Goal: Navigation & Orientation: Find specific page/section

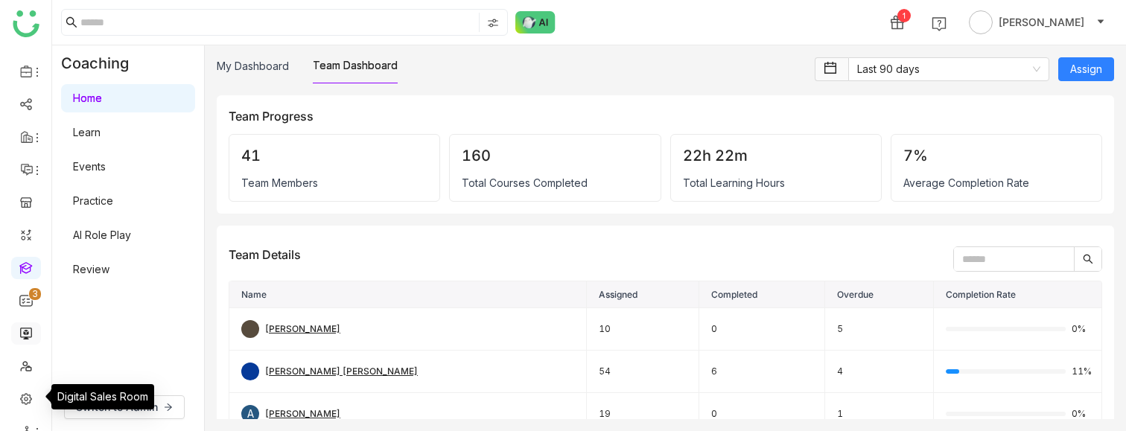
scroll to position [86, 0]
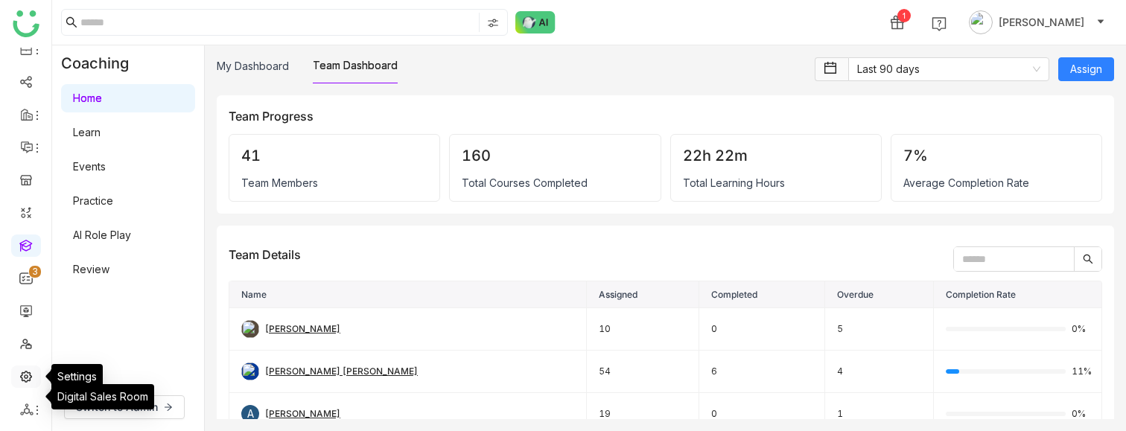
click at [25, 189] on link at bounding box center [25, 375] width 13 height 13
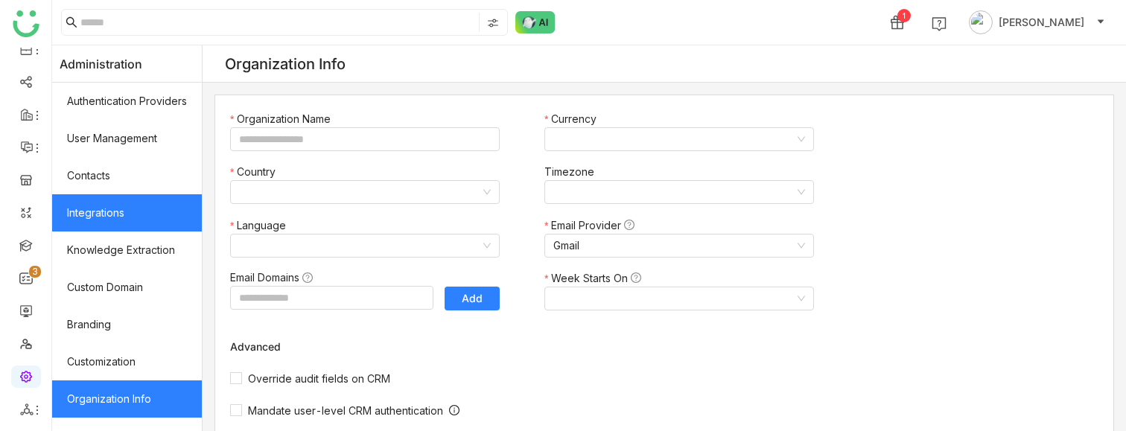
type input "*******"
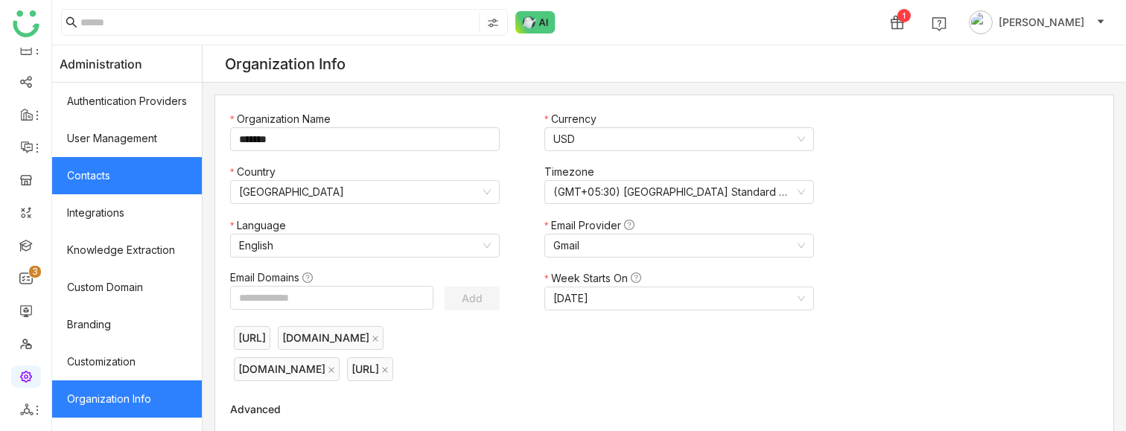
click at [134, 168] on link "Contacts" at bounding box center [127, 175] width 150 height 37
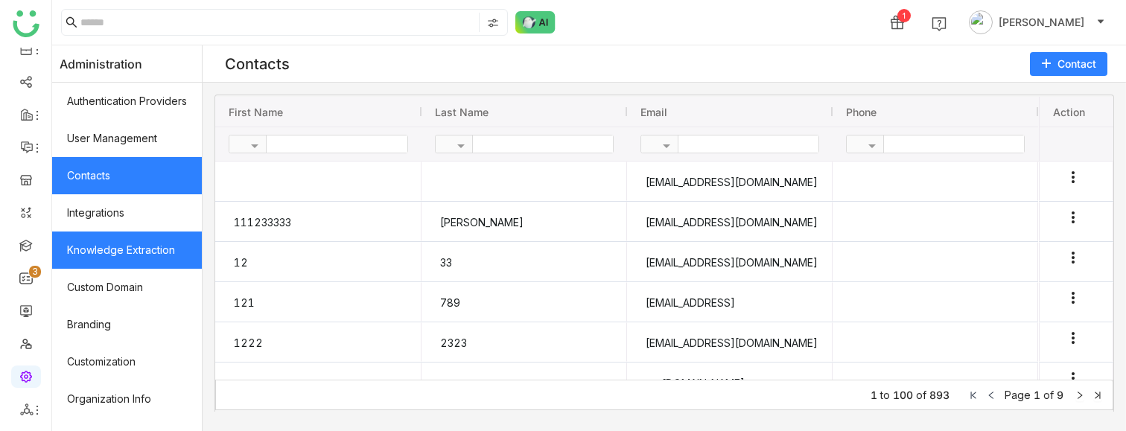
click at [150, 189] on link "Knowledge Extraction" at bounding box center [127, 250] width 150 height 37
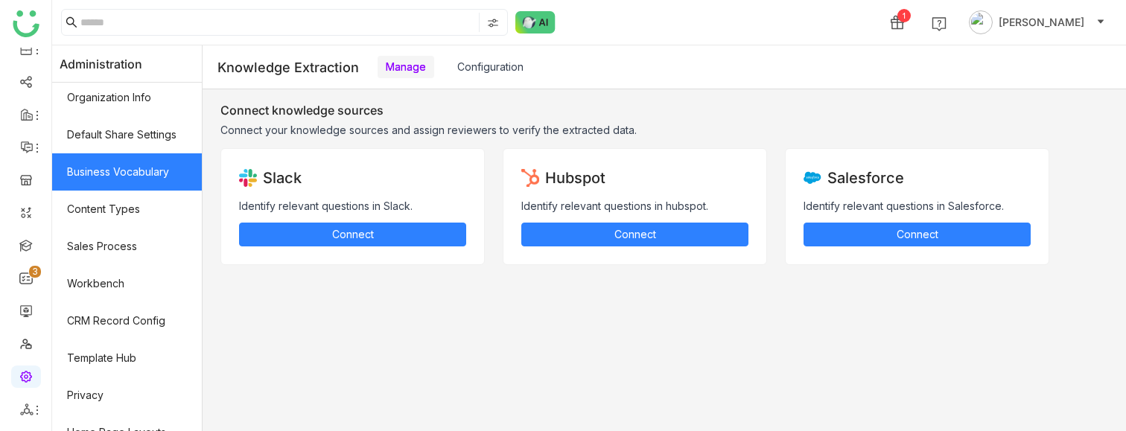
scroll to position [296, 0]
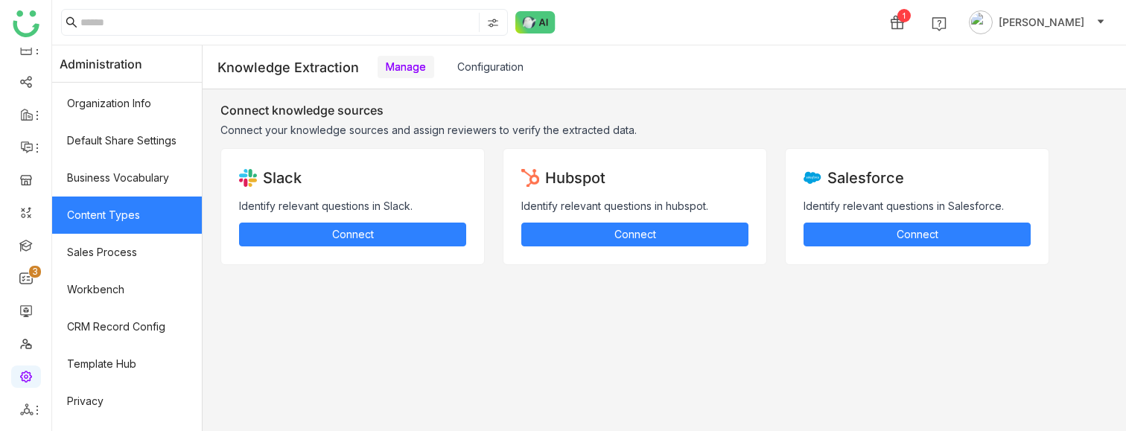
click at [139, 189] on link "Content Types" at bounding box center [127, 215] width 150 height 37
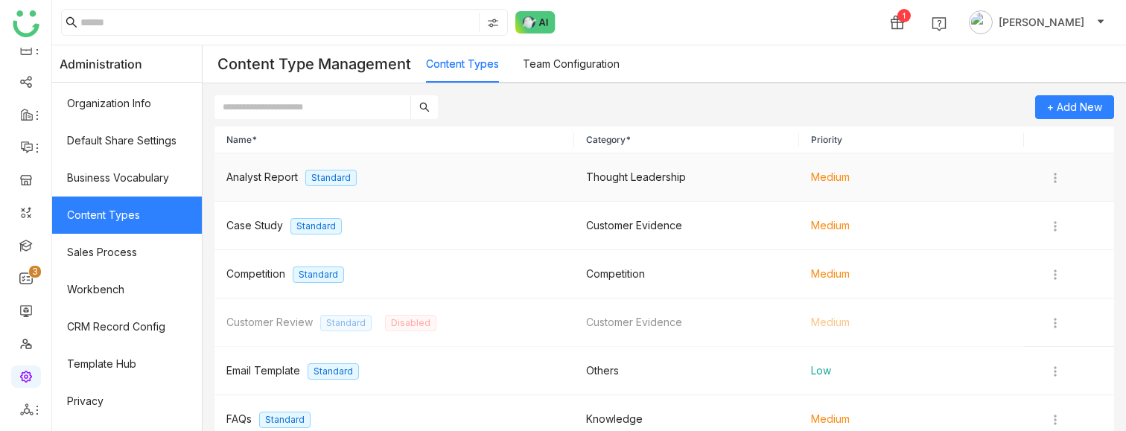
click at [365, 178] on td "Analyst Report Standard" at bounding box center [394, 177] width 360 height 48
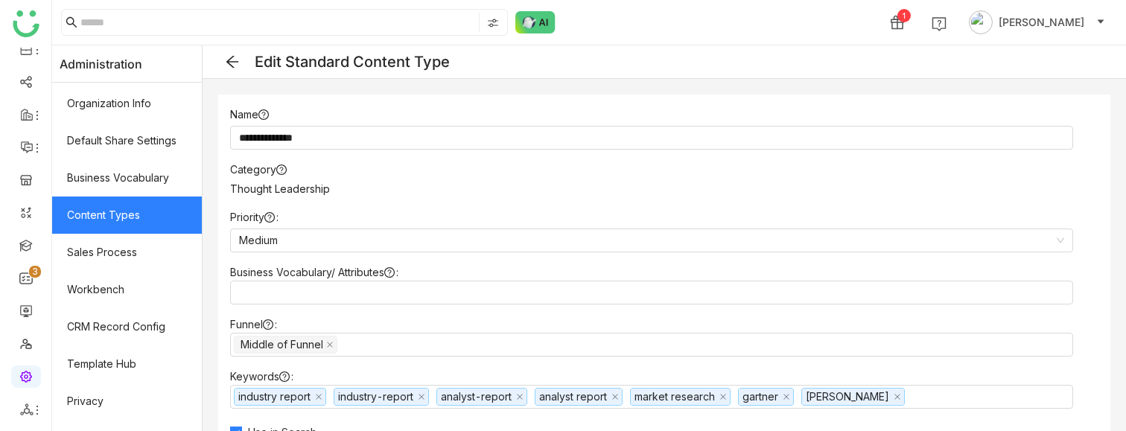
click at [231, 63] on icon at bounding box center [232, 61] width 15 height 15
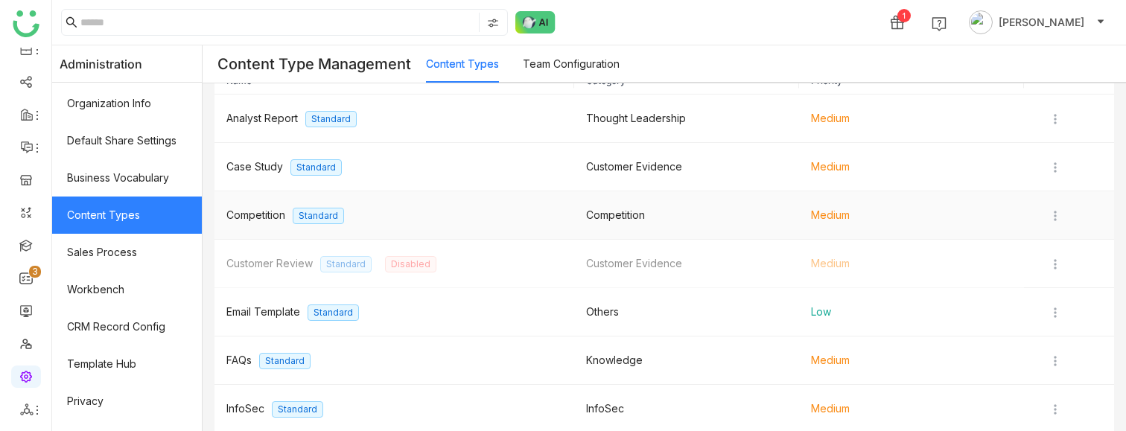
scroll to position [71, 0]
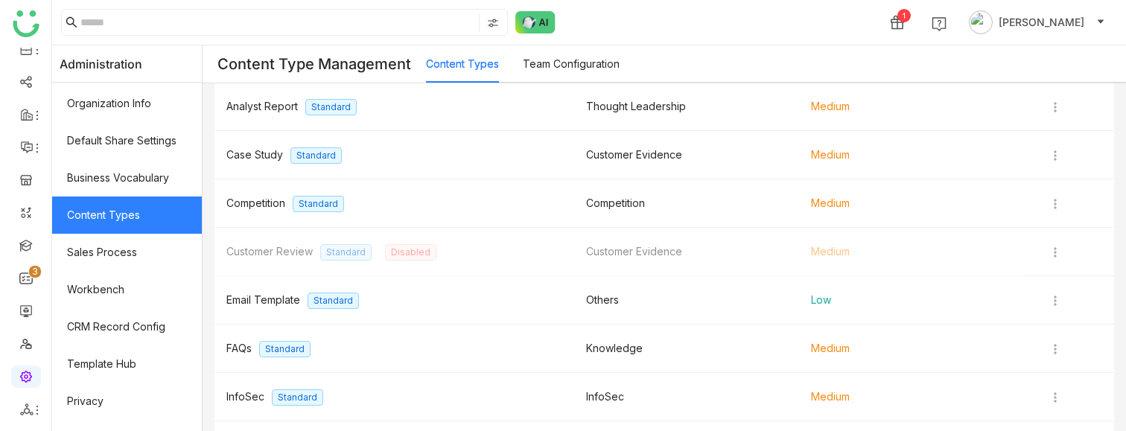
click at [555, 65] on link "Team Configuration" at bounding box center [571, 63] width 97 height 13
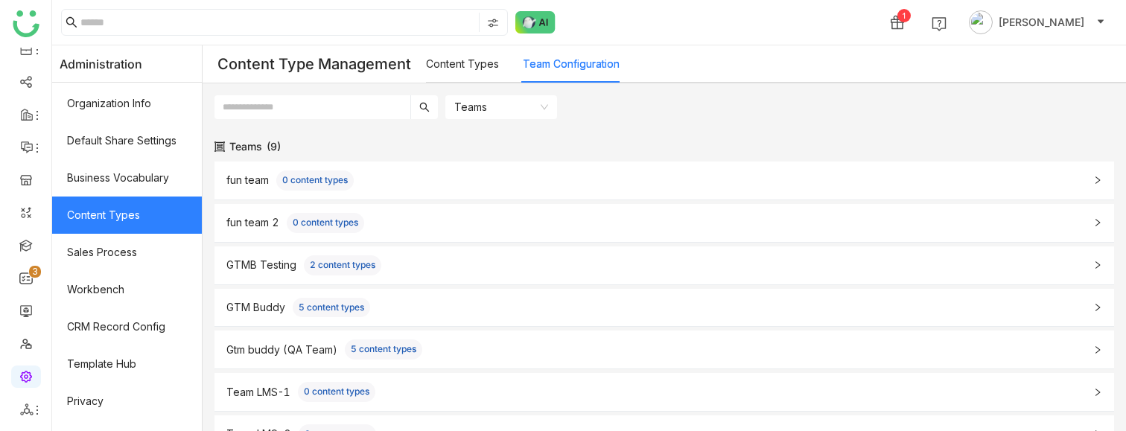
click at [369, 179] on div "fun team 0 content types" at bounding box center [655, 180] width 858 height 20
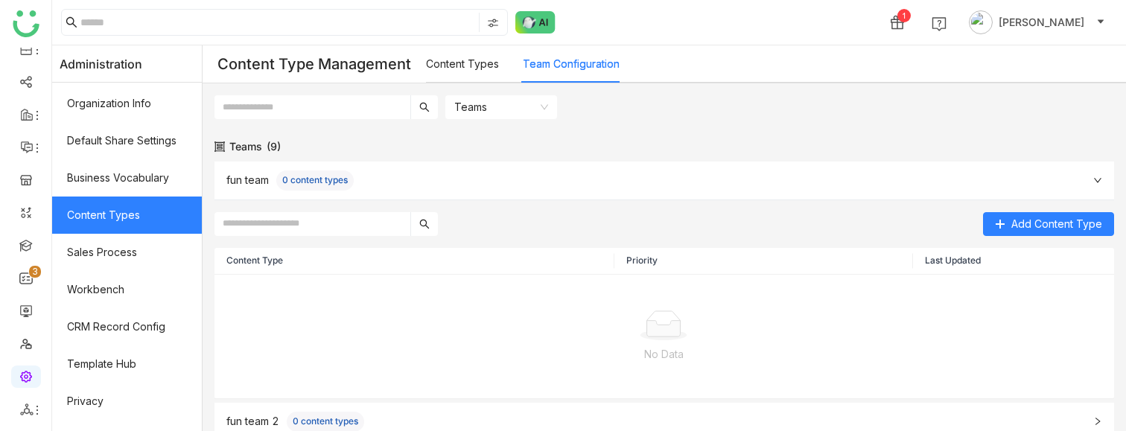
click at [444, 186] on div "fun team 0 content types" at bounding box center [655, 180] width 858 height 20
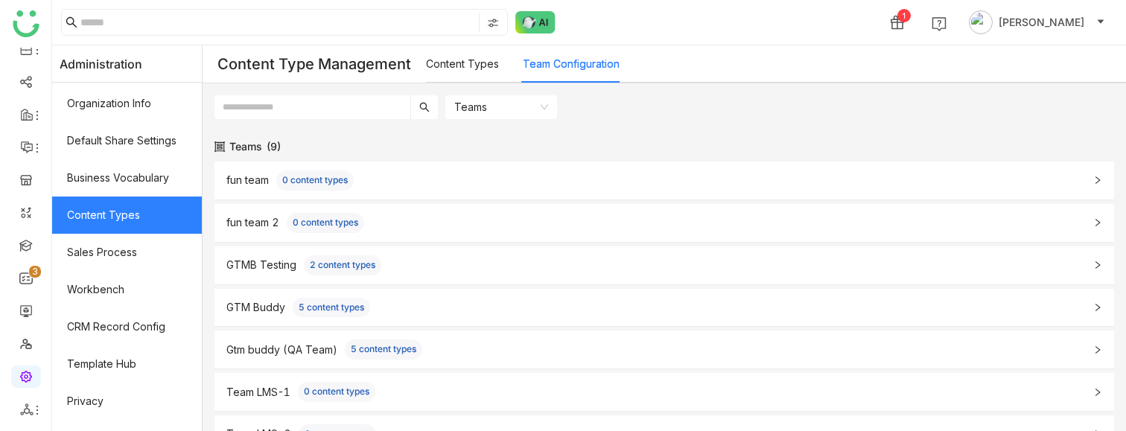
click at [456, 67] on link "Content Types" at bounding box center [462, 63] width 73 height 13
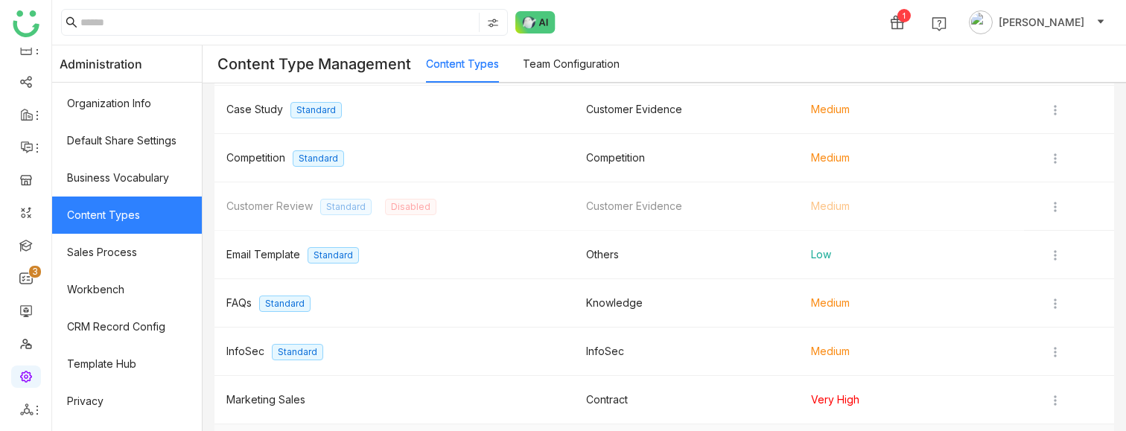
scroll to position [12, 0]
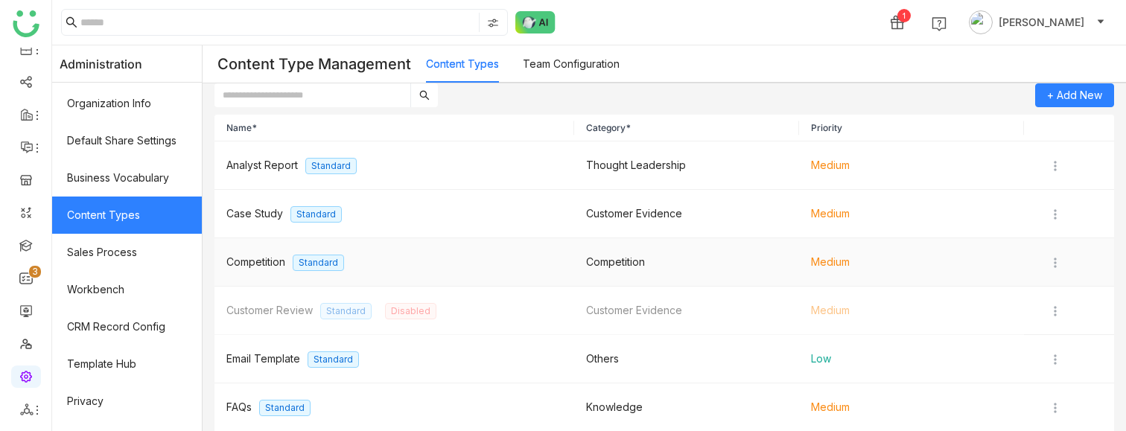
click at [261, 189] on span "Competition" at bounding box center [255, 261] width 59 height 13
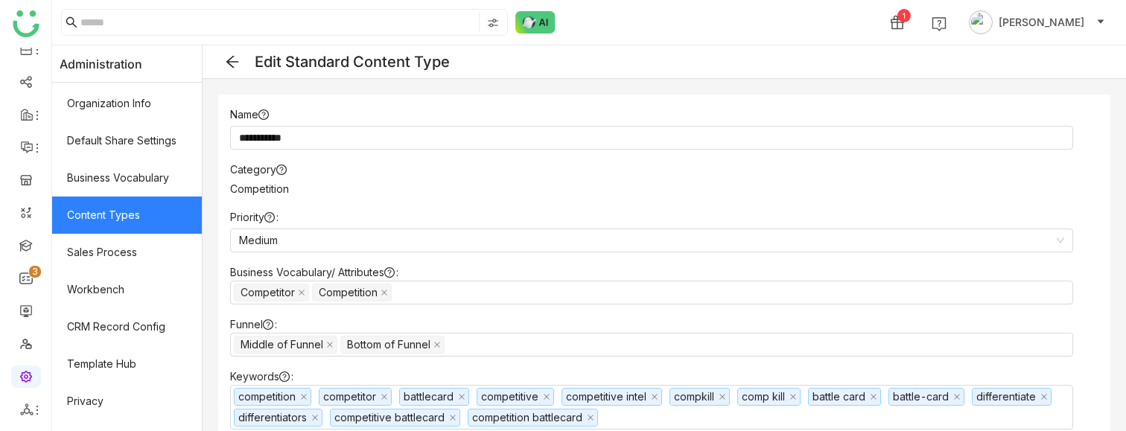
click at [235, 63] on icon at bounding box center [232, 61] width 15 height 15
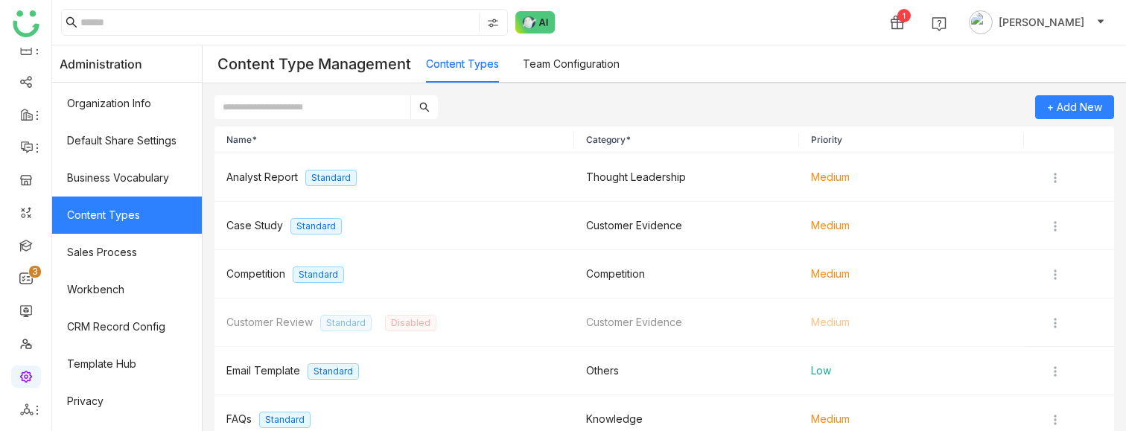
click at [561, 70] on link "Team Configuration" at bounding box center [571, 63] width 97 height 13
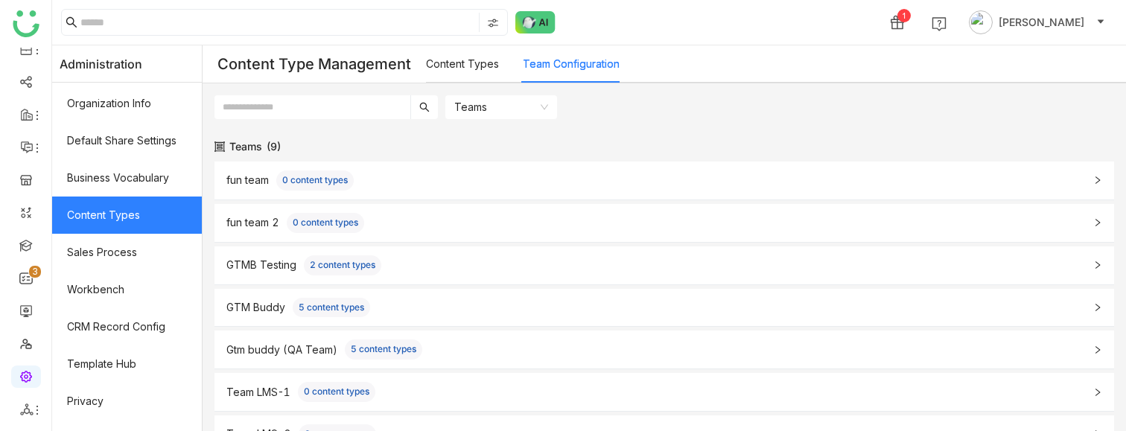
click at [418, 185] on div "fun team 0 content types" at bounding box center [655, 180] width 858 height 20
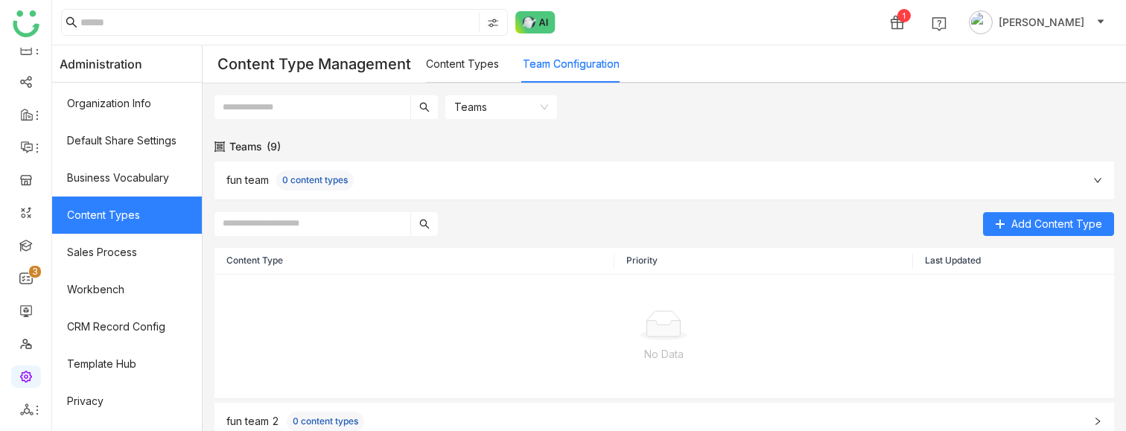
click at [467, 174] on div "fun team 0 content types" at bounding box center [655, 180] width 858 height 20
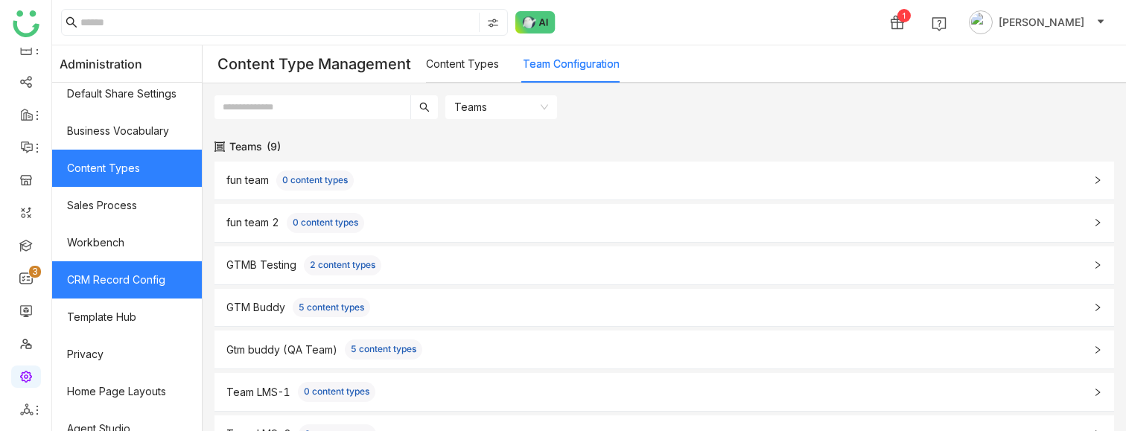
scroll to position [341, 0]
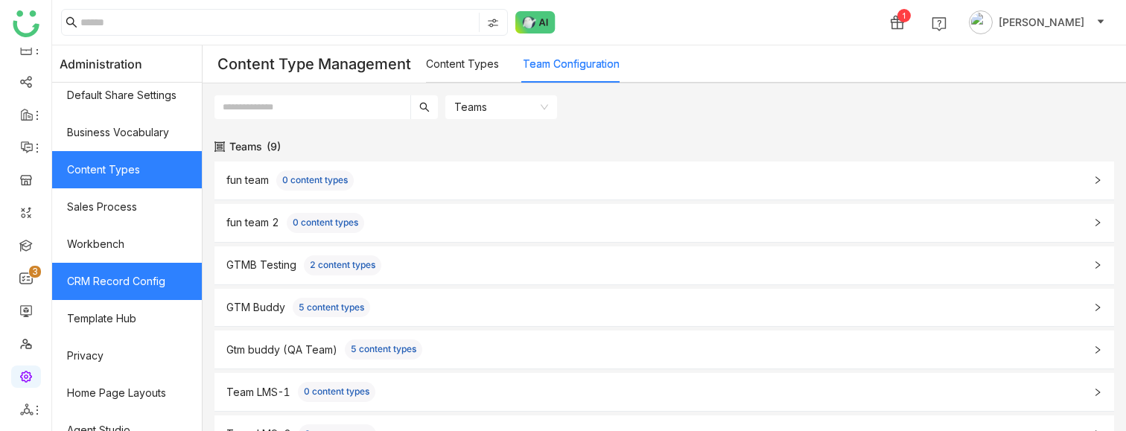
click at [135, 189] on link "CRM Record Config" at bounding box center [127, 281] width 150 height 37
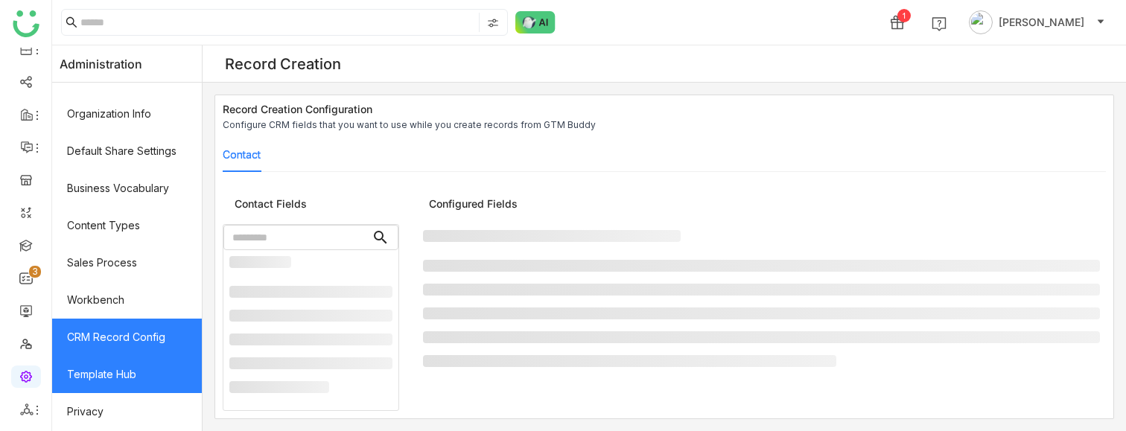
scroll to position [251, 0]
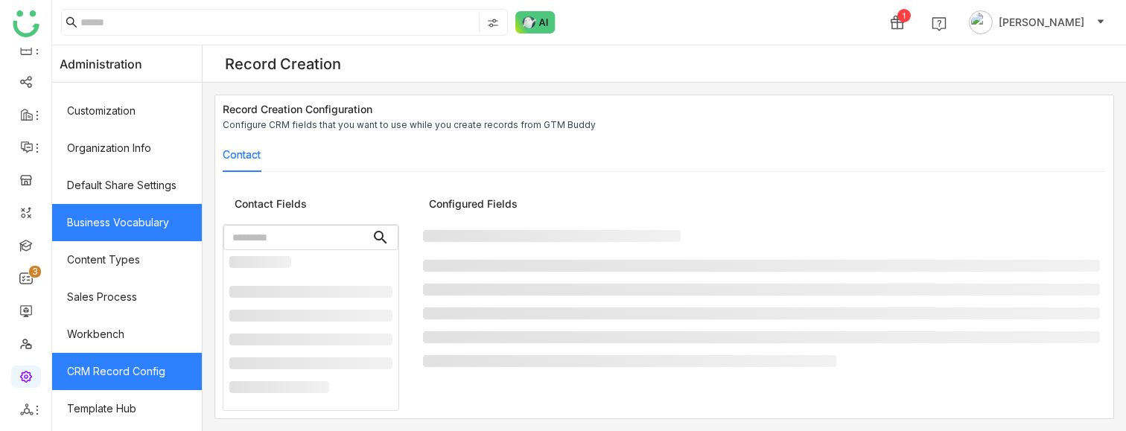
click at [156, 189] on link "Business Vocabulary" at bounding box center [127, 222] width 150 height 37
